Goal: Find specific page/section: Find specific page/section

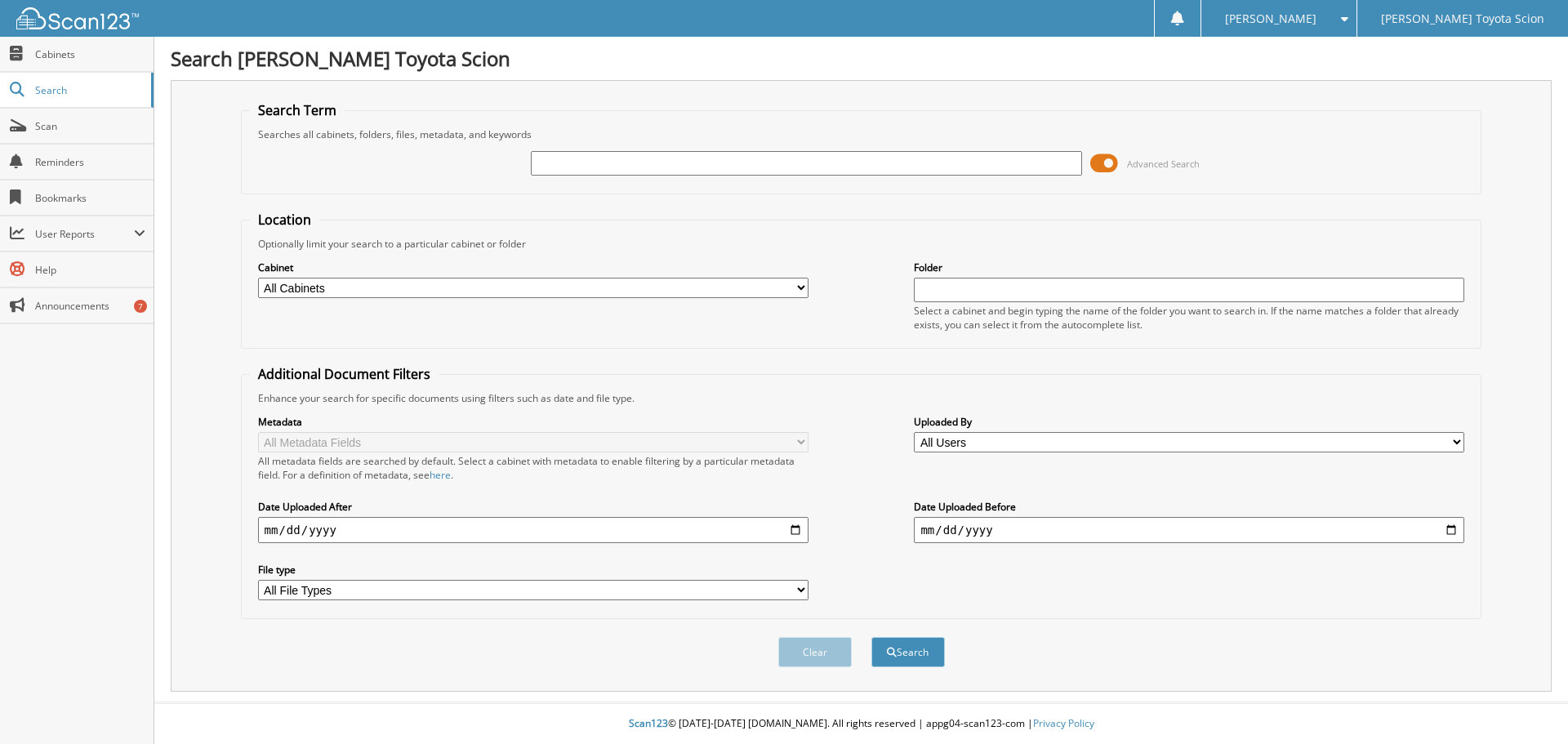
click at [671, 150] on div at bounding box center [806, 164] width 550 height 27
click at [671, 163] on input "text" at bounding box center [806, 163] width 550 height 25
type input "34790a"
click at [871, 637] on button "Search" at bounding box center [908, 652] width 73 height 30
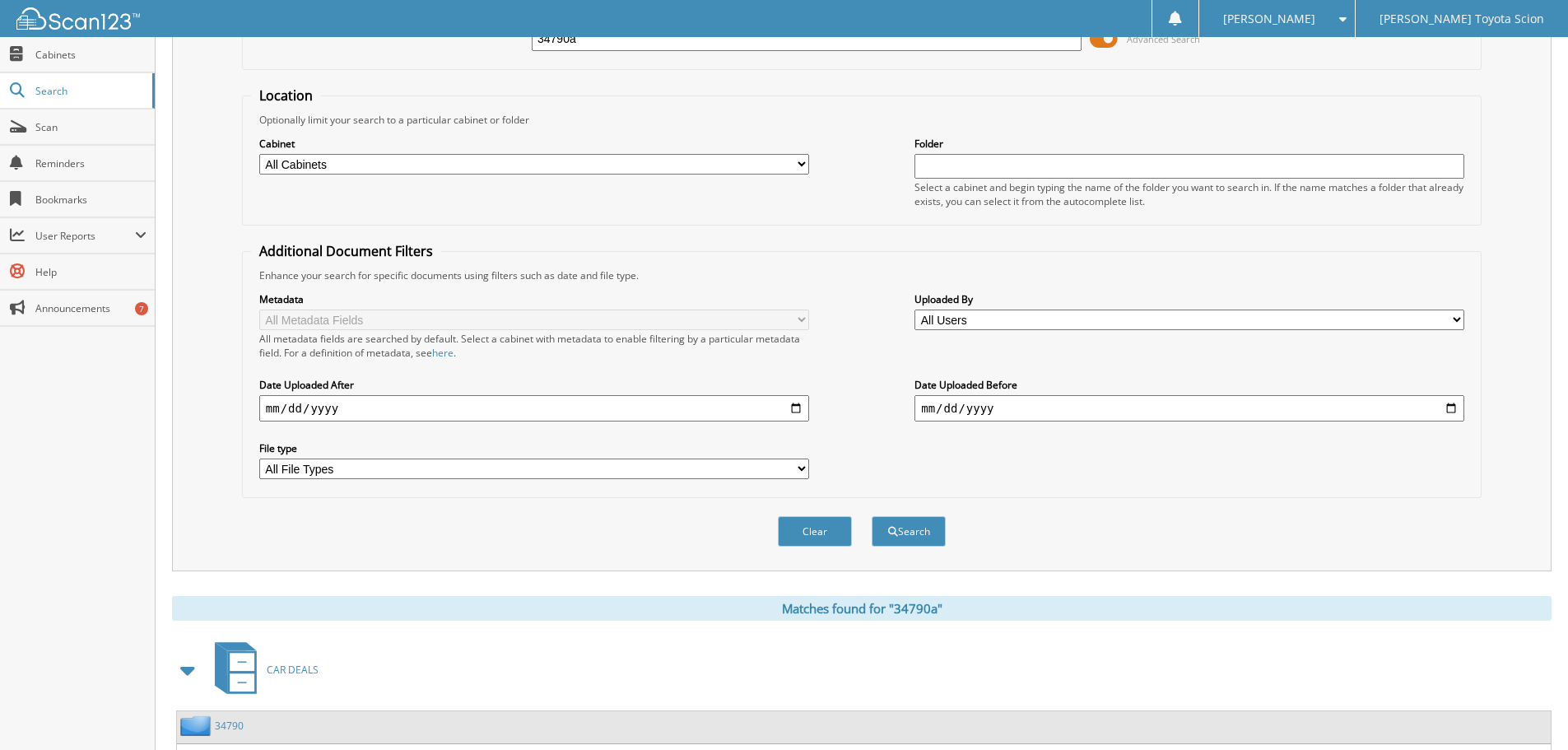
scroll to position [276, 0]
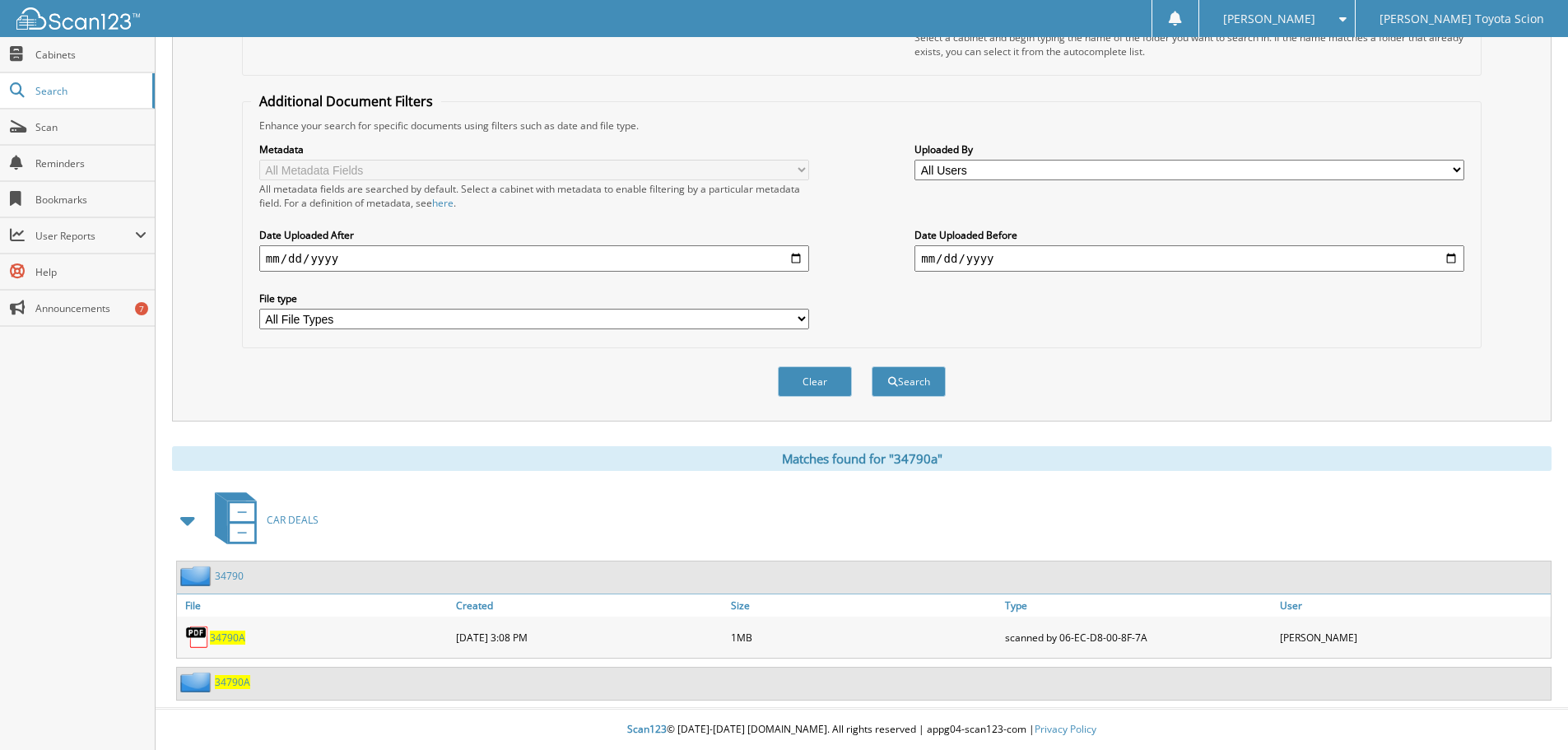
click at [225, 637] on span "34790A" at bounding box center [228, 637] width 35 height 14
click at [230, 636] on span "34790A" at bounding box center [228, 637] width 35 height 14
click at [228, 636] on span "34790A" at bounding box center [228, 637] width 35 height 14
click at [228, 635] on span "34790A" at bounding box center [228, 637] width 35 height 14
click at [234, 678] on span "34790A" at bounding box center [232, 682] width 35 height 14
